Goal: Information Seeking & Learning: Find specific fact

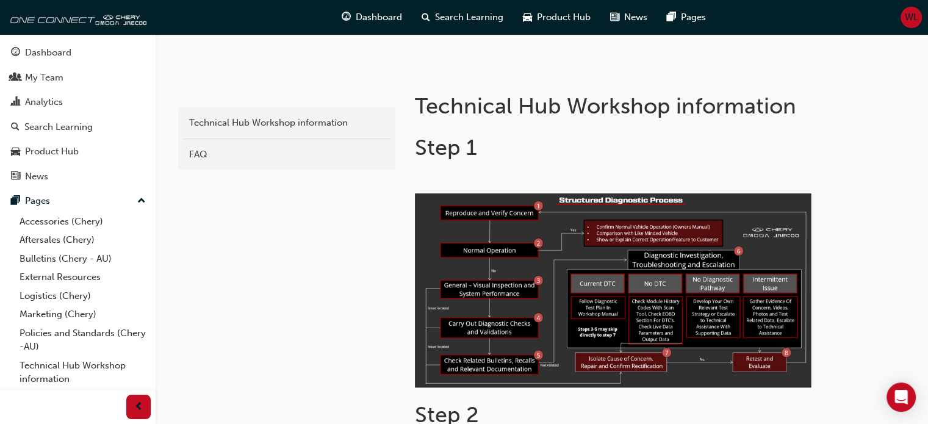
scroll to position [183, 0]
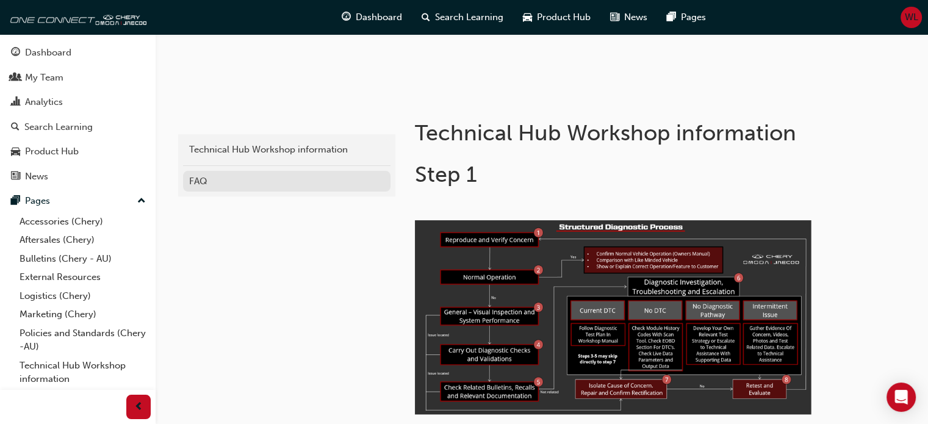
click at [203, 179] on div "FAQ" at bounding box center [286, 181] width 195 height 14
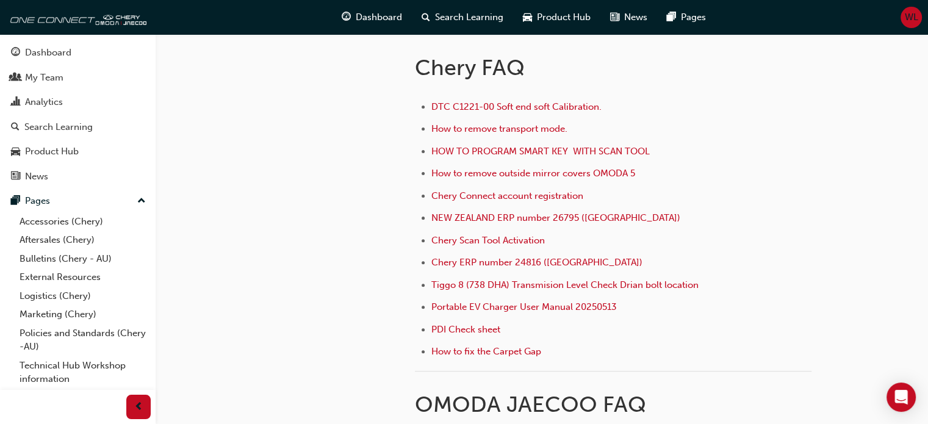
scroll to position [366, 0]
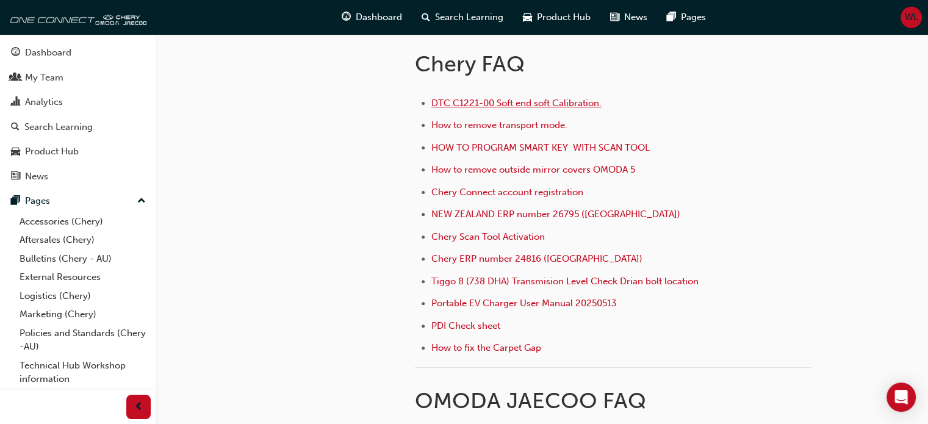
click at [482, 98] on span "DTC C1221-00 Soft end soft Calibration." at bounding box center [516, 103] width 170 height 11
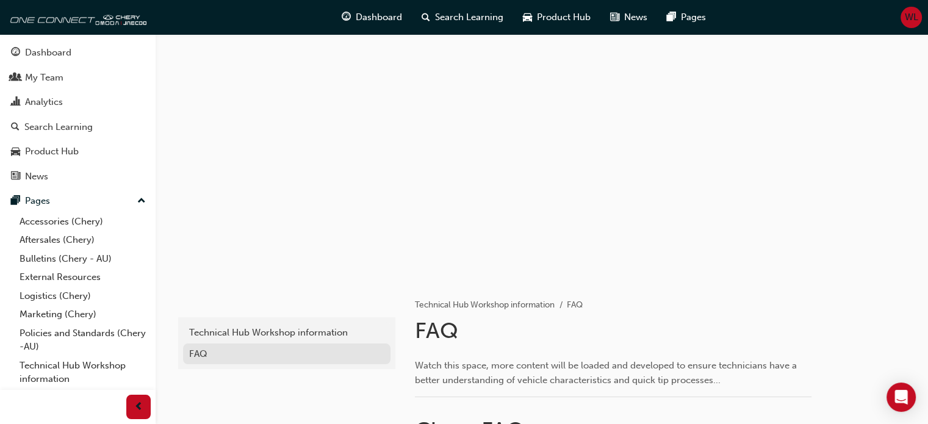
click at [193, 347] on div "FAQ" at bounding box center [286, 354] width 195 height 14
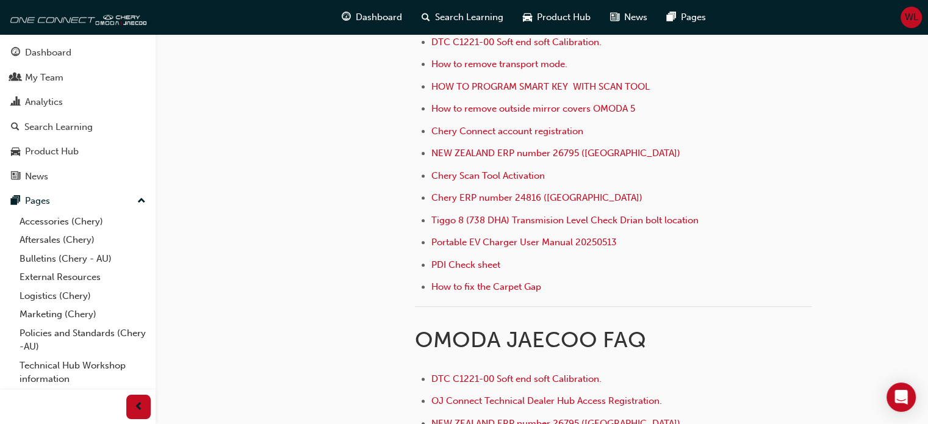
scroll to position [366, 0]
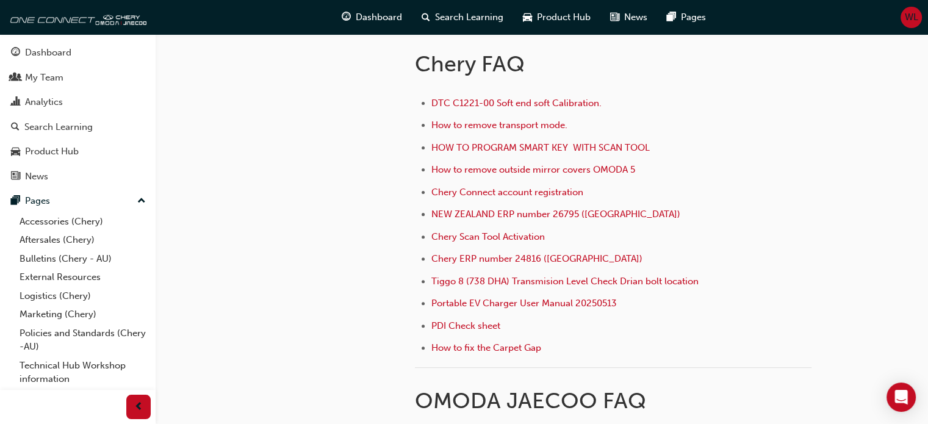
click at [648, 207] on li "NEW ZEALAND ERP number 26795 ([GEOGRAPHIC_DATA])" at bounding box center [621, 216] width 380 height 18
drag, startPoint x: 606, startPoint y: 212, endPoint x: 449, endPoint y: 216, distance: 157.4
click at [433, 216] on li "NEW ZEALAND ERP number 26795 ([GEOGRAPHIC_DATA])" at bounding box center [621, 216] width 380 height 18
copy span "NEW ZEALAND ERP number 26795 ([GEOGRAPHIC_DATA])"
click at [645, 221] on li "NEW ZEALAND ERP number 26795 ([GEOGRAPHIC_DATA])" at bounding box center [621, 216] width 380 height 18
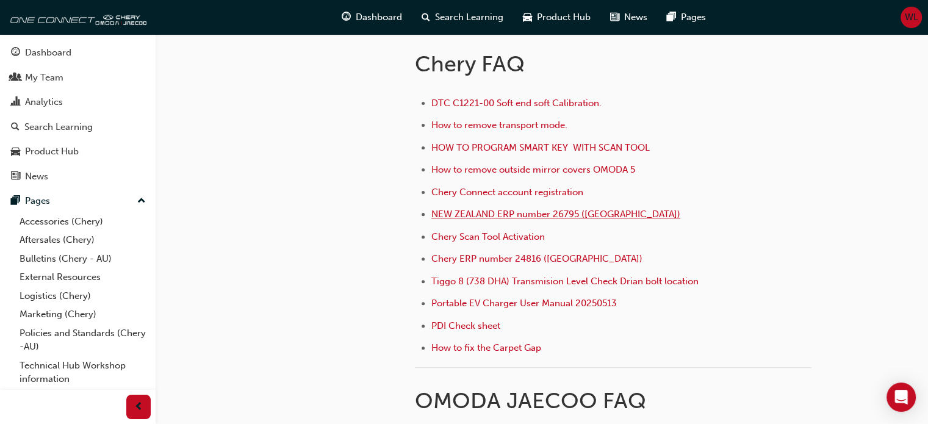
click at [535, 212] on span "NEW ZEALAND ERP number 26795 ([GEOGRAPHIC_DATA])" at bounding box center [555, 214] width 249 height 11
